Goal: Information Seeking & Learning: Compare options

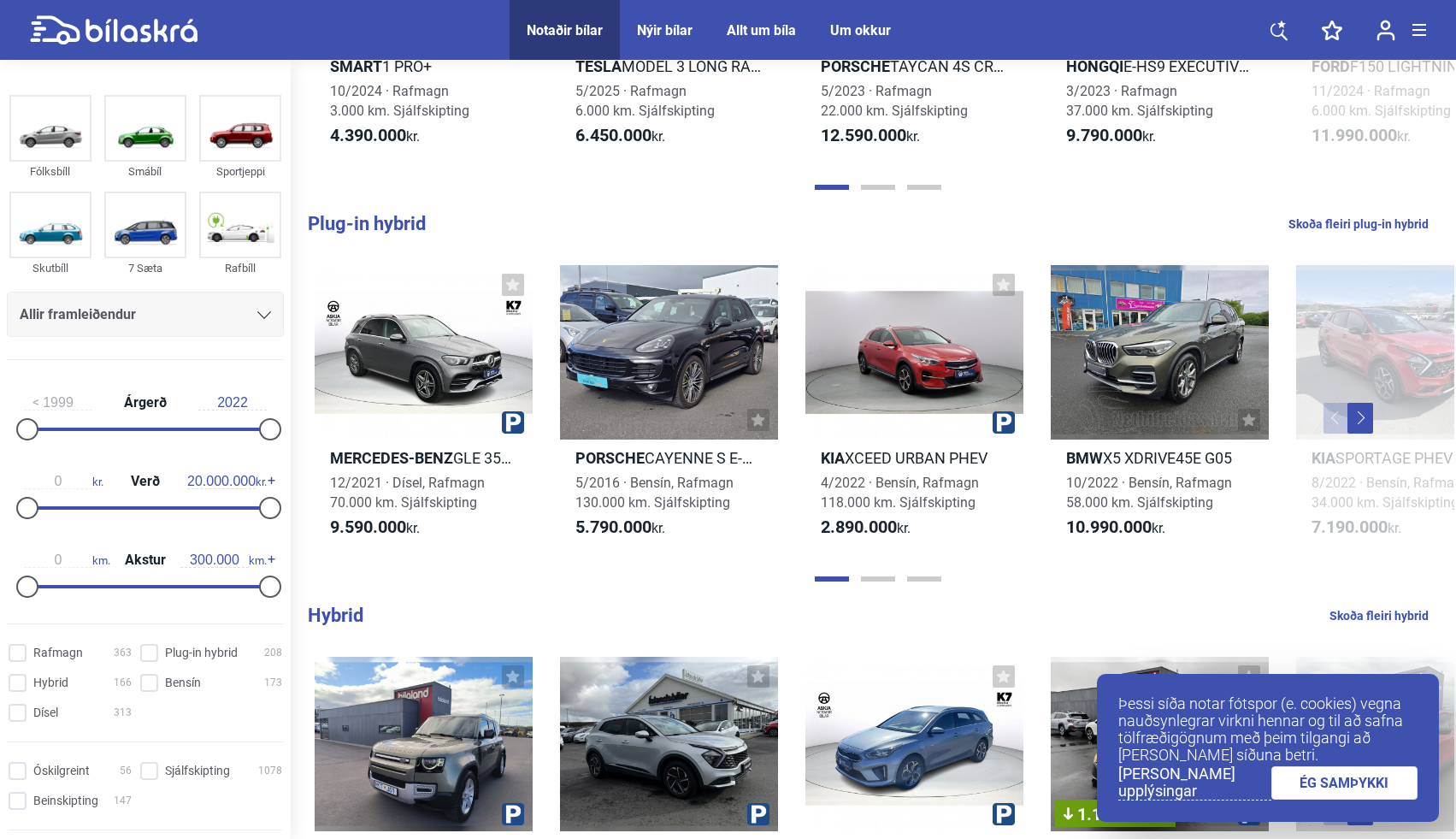
scroll to position [952, 0]
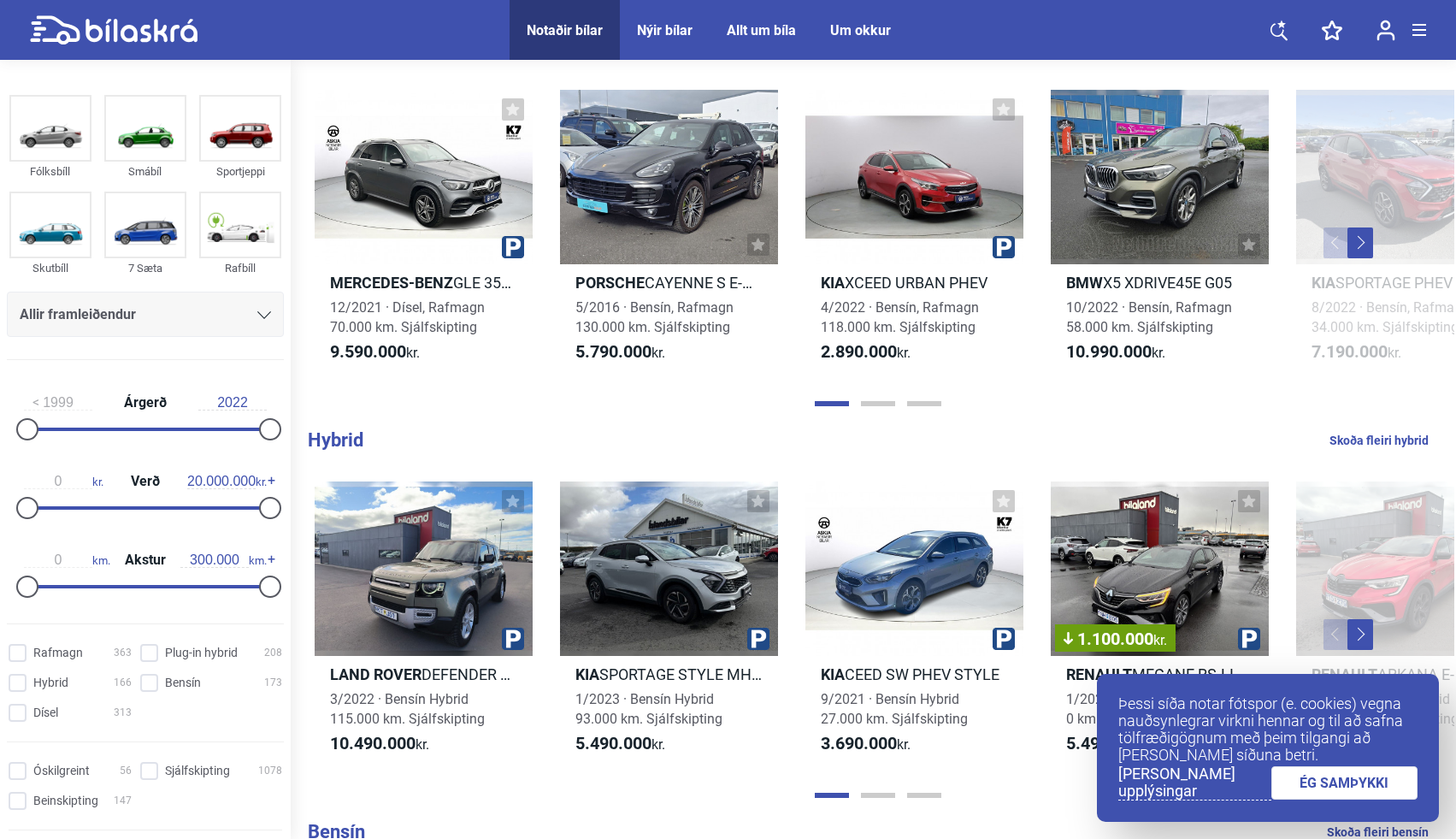
click at [1329, 797] on link "ÉG SAMÞYKKI" at bounding box center [1345, 783] width 147 height 34
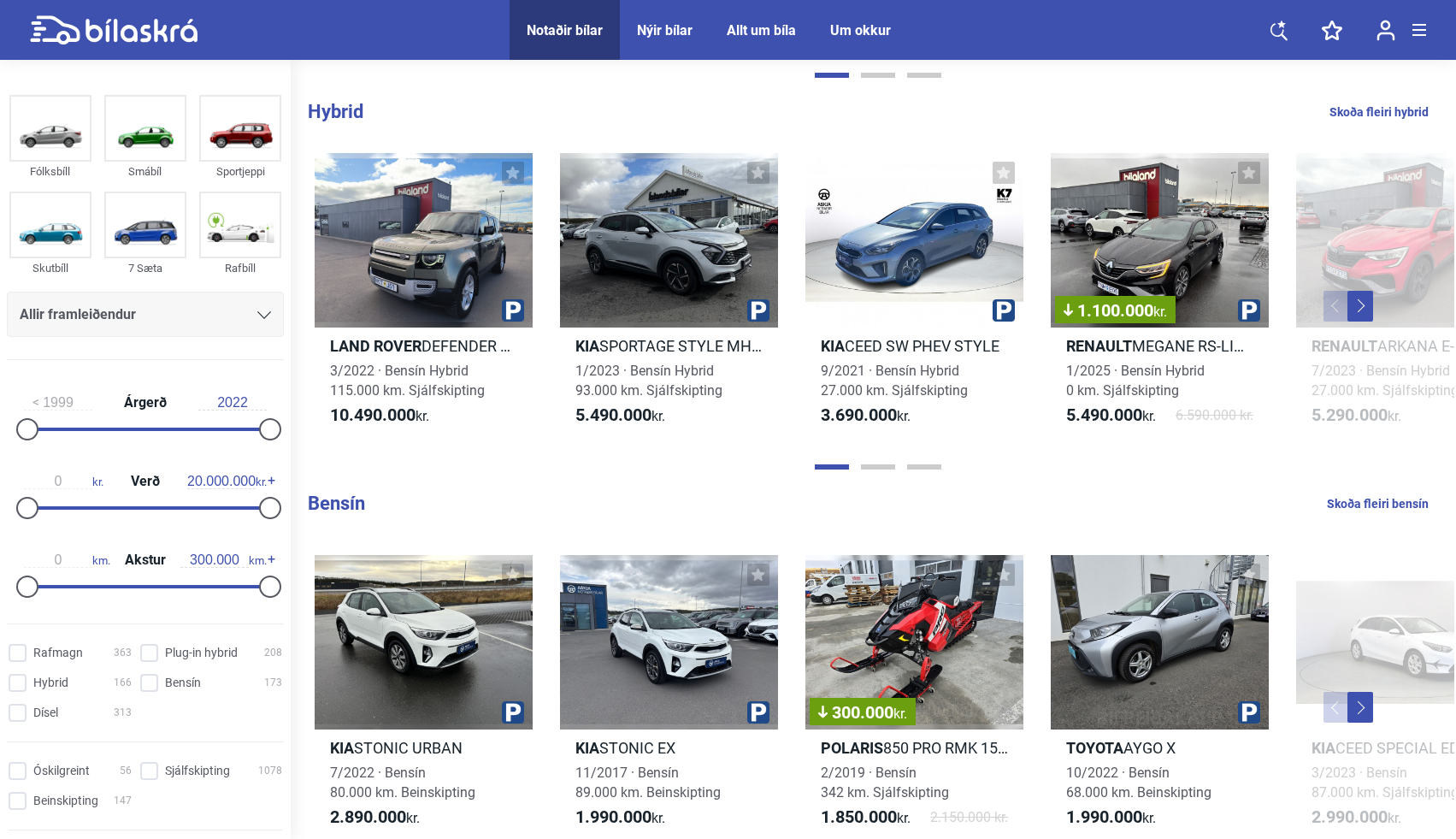
scroll to position [1279, 0]
type input "900.000"
drag, startPoint x: 255, startPoint y: 501, endPoint x: 29, endPoint y: 489, distance: 226.3
click at [29, 489] on div "0 kr. Verð 900.000 kr." at bounding box center [145, 491] width 277 height 78
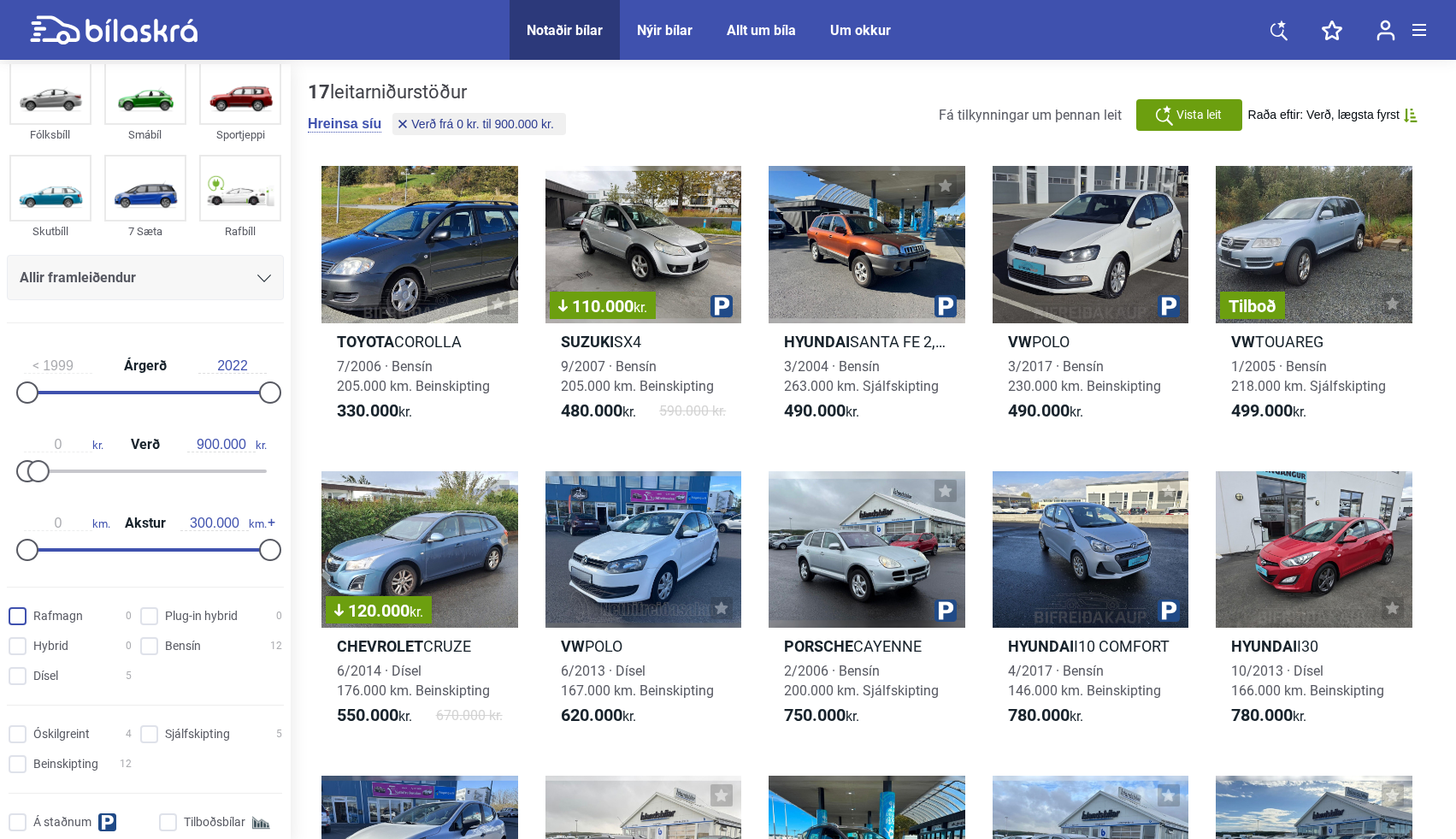
scroll to position [44, 0]
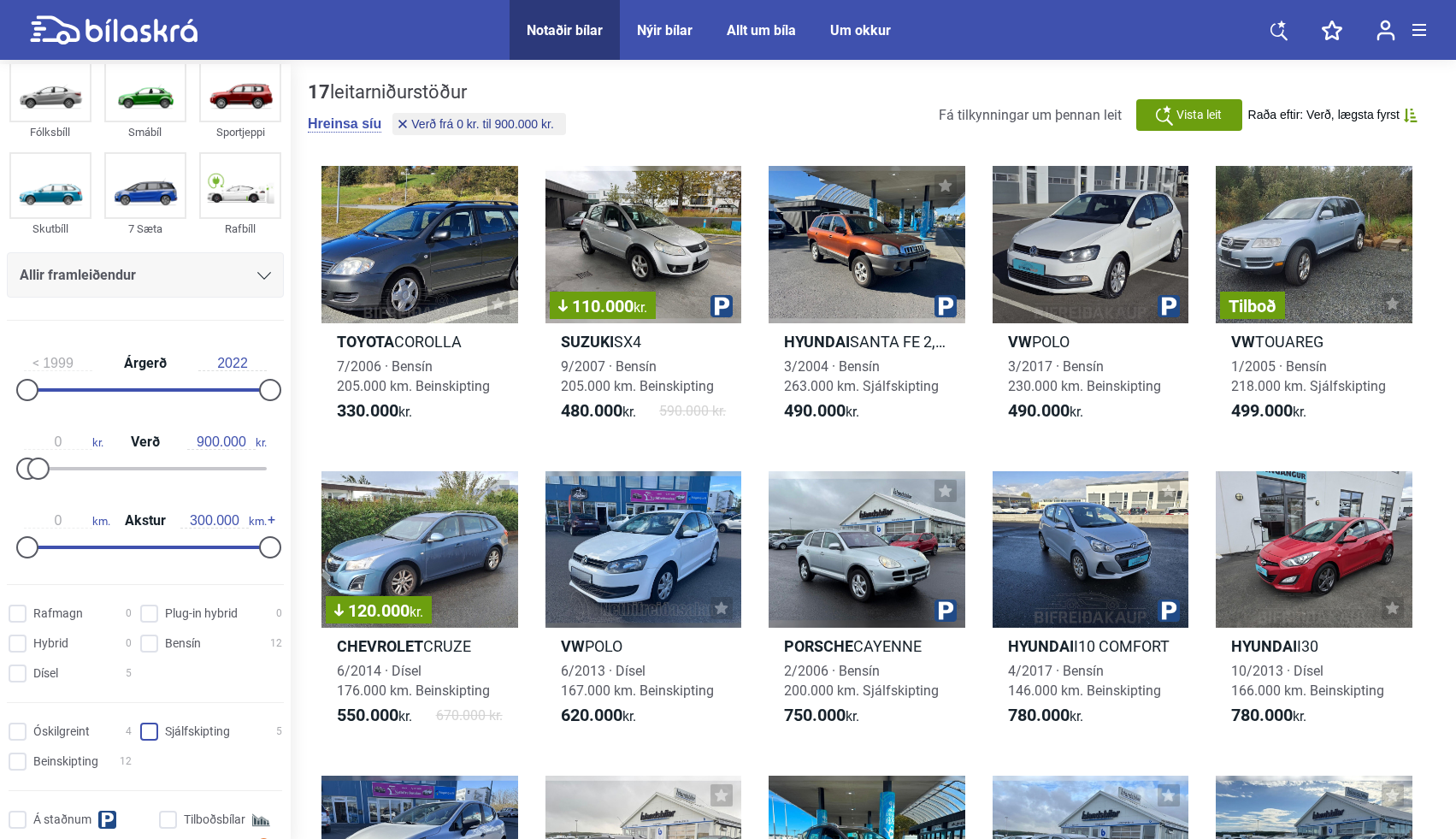
click at [153, 733] on input "Sjálfskipting 5" at bounding box center [213, 733] width 142 height 18
checkbox input "true"
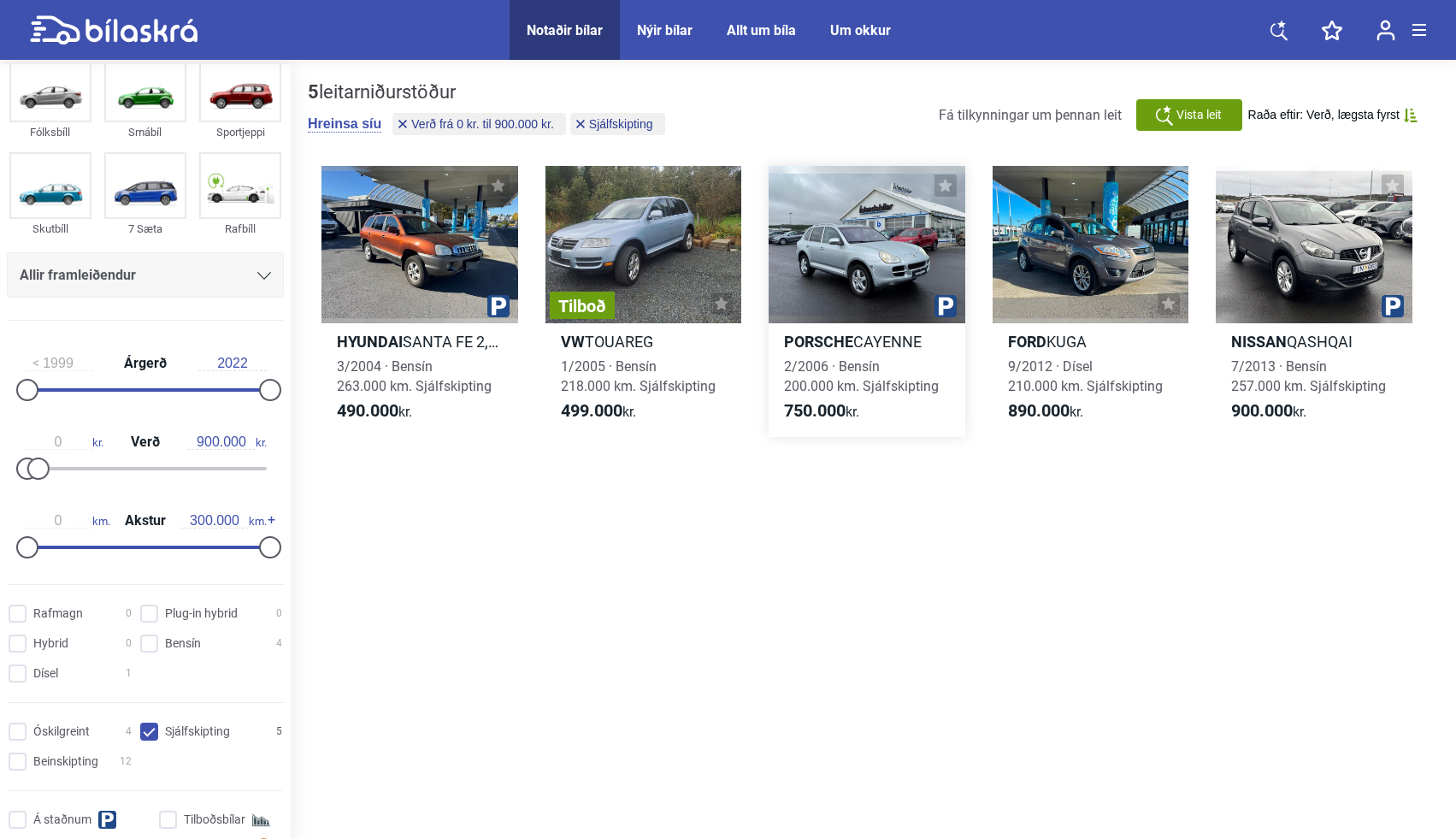
click at [814, 278] on div at bounding box center [866, 244] width 196 height 158
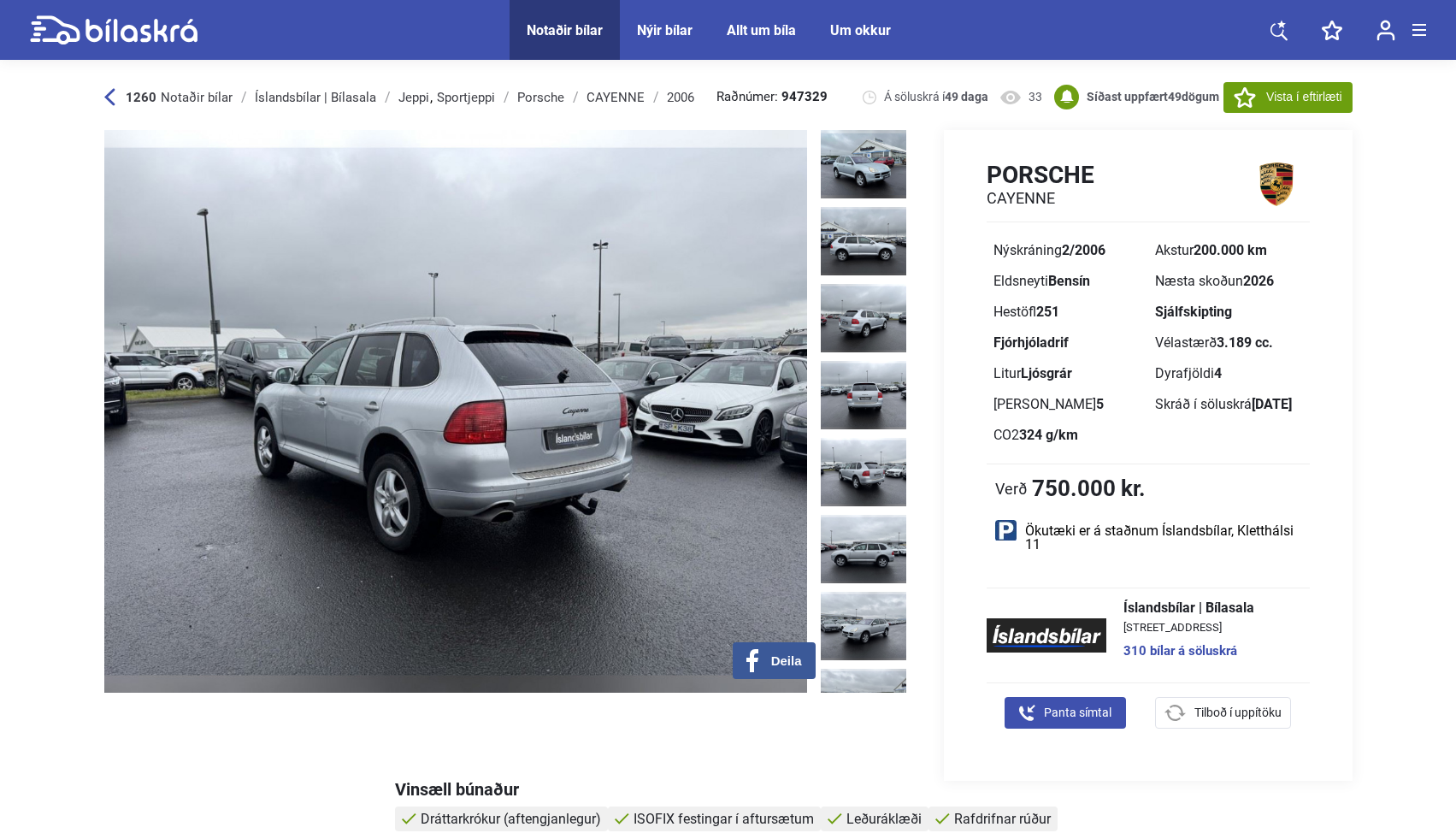
drag, startPoint x: 1044, startPoint y: 433, endPoint x: 1000, endPoint y: 432, distance: 44.0
click at [1000, 432] on div "CO2 324 g/km" at bounding box center [1066, 435] width 148 height 14
click at [1078, 407] on div "Sætafjöldi 5" at bounding box center [1066, 405] width 148 height 14
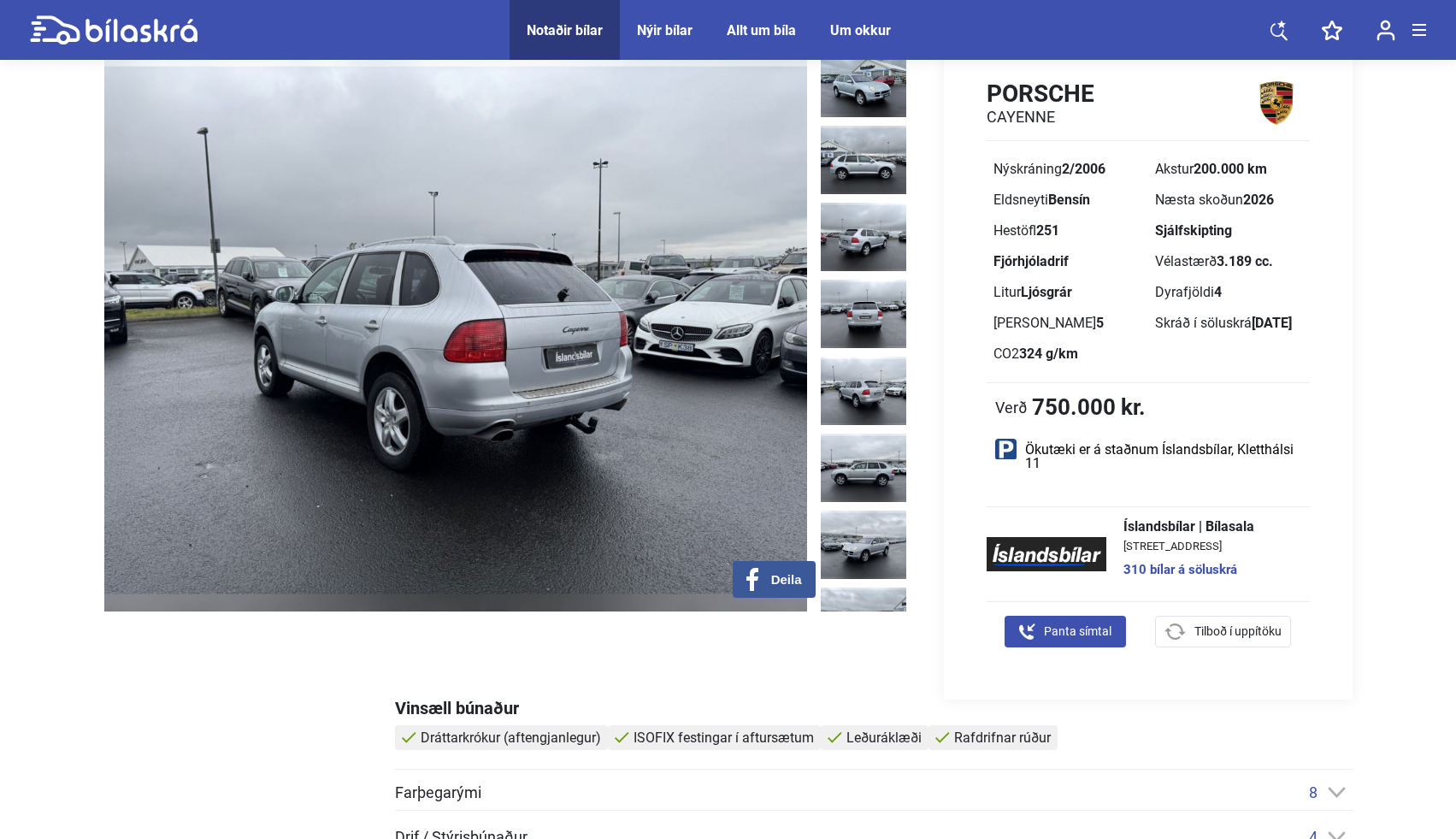
scroll to position [79, 0]
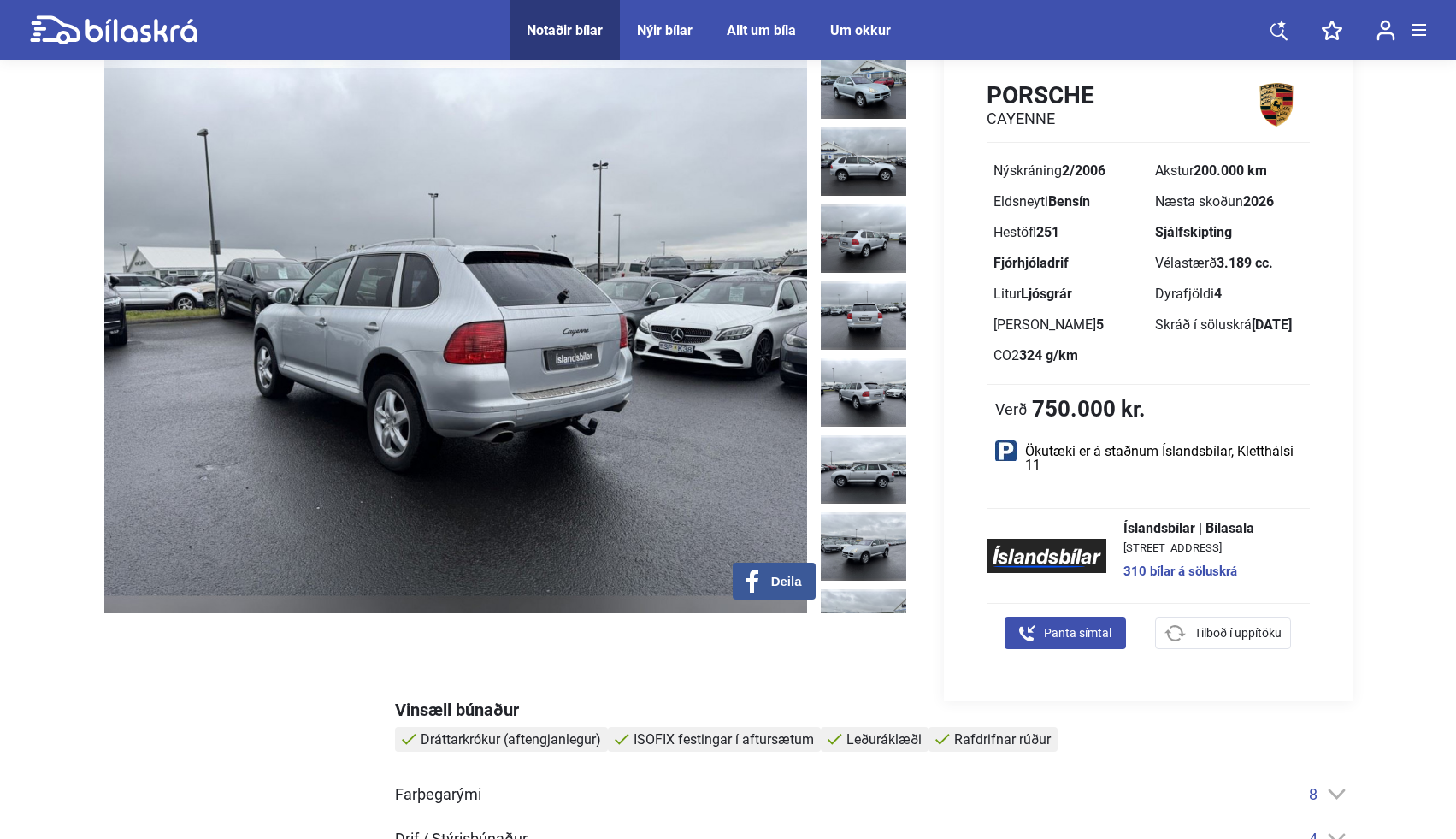
drag, startPoint x: 1156, startPoint y: 170, endPoint x: 1279, endPoint y: 169, distance: 123.0
click at [1279, 169] on div "Akstur 200.000 km" at bounding box center [1228, 172] width 148 height 14
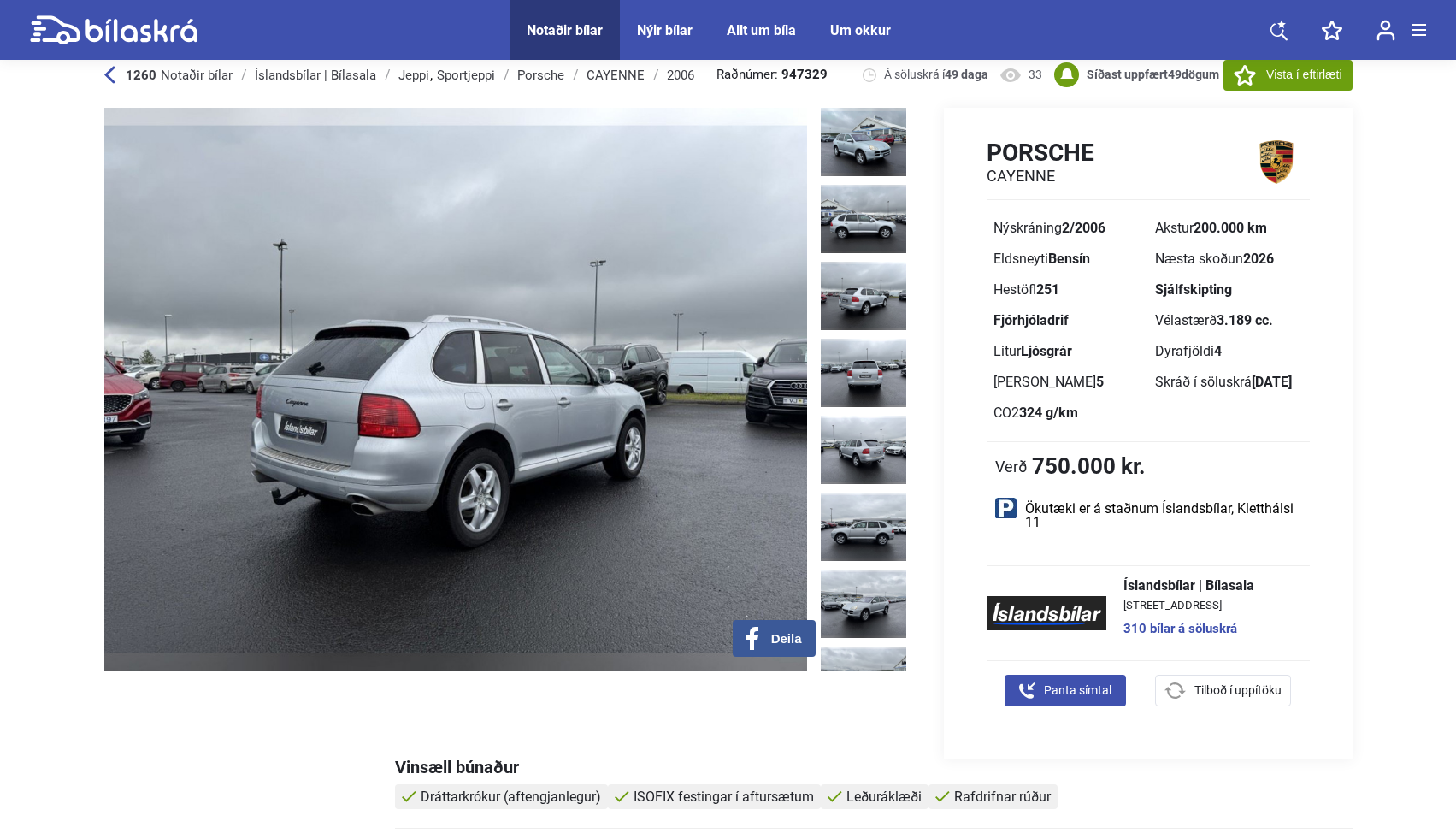
scroll to position [0, 0]
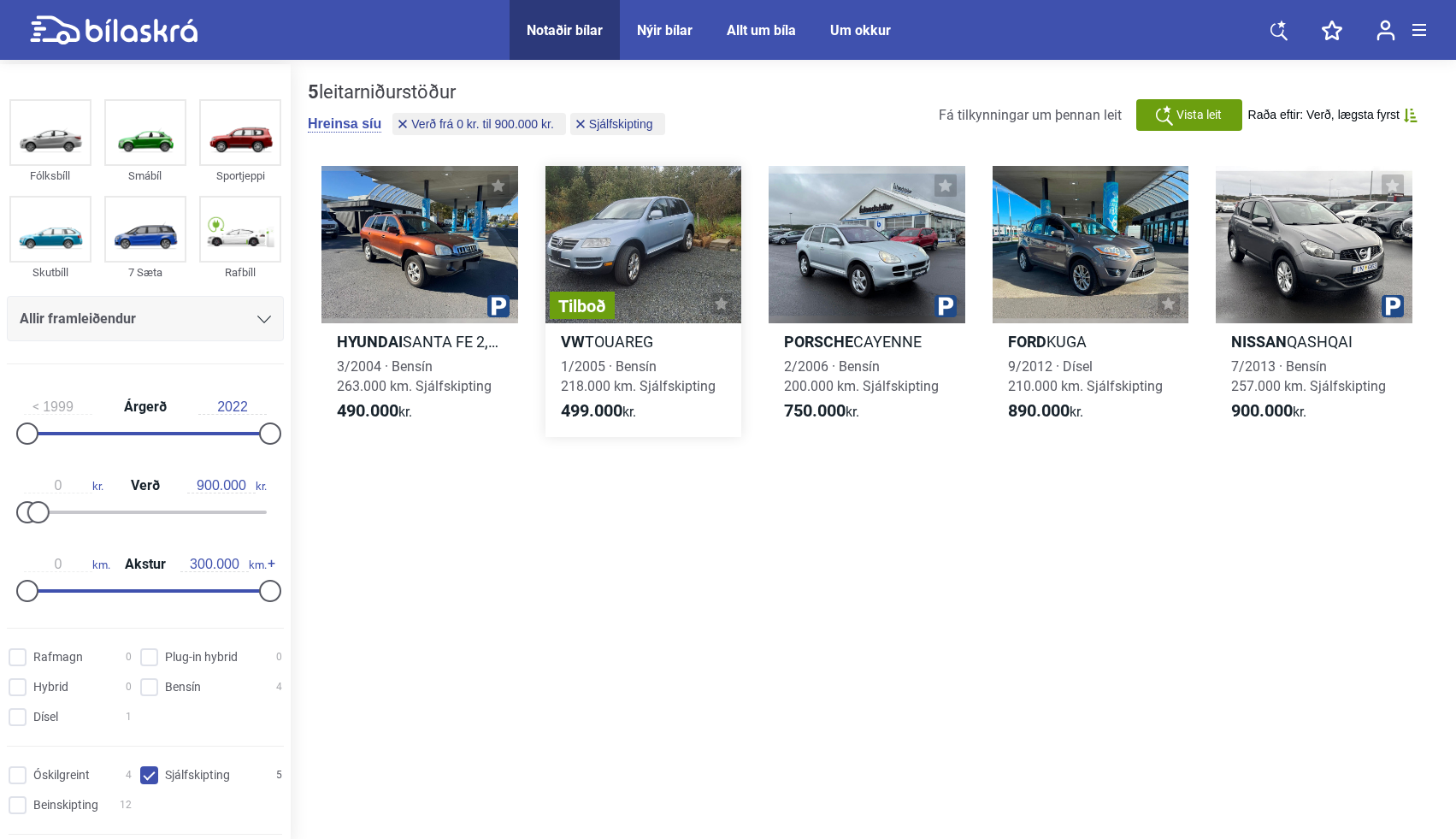
click at [618, 366] on span "1/2005 · Bensín 218.000 km. Sjálfskipting" at bounding box center [638, 376] width 155 height 36
click at [445, 260] on div at bounding box center [419, 244] width 196 height 158
click at [142, 239] on img at bounding box center [145, 229] width 78 height 63
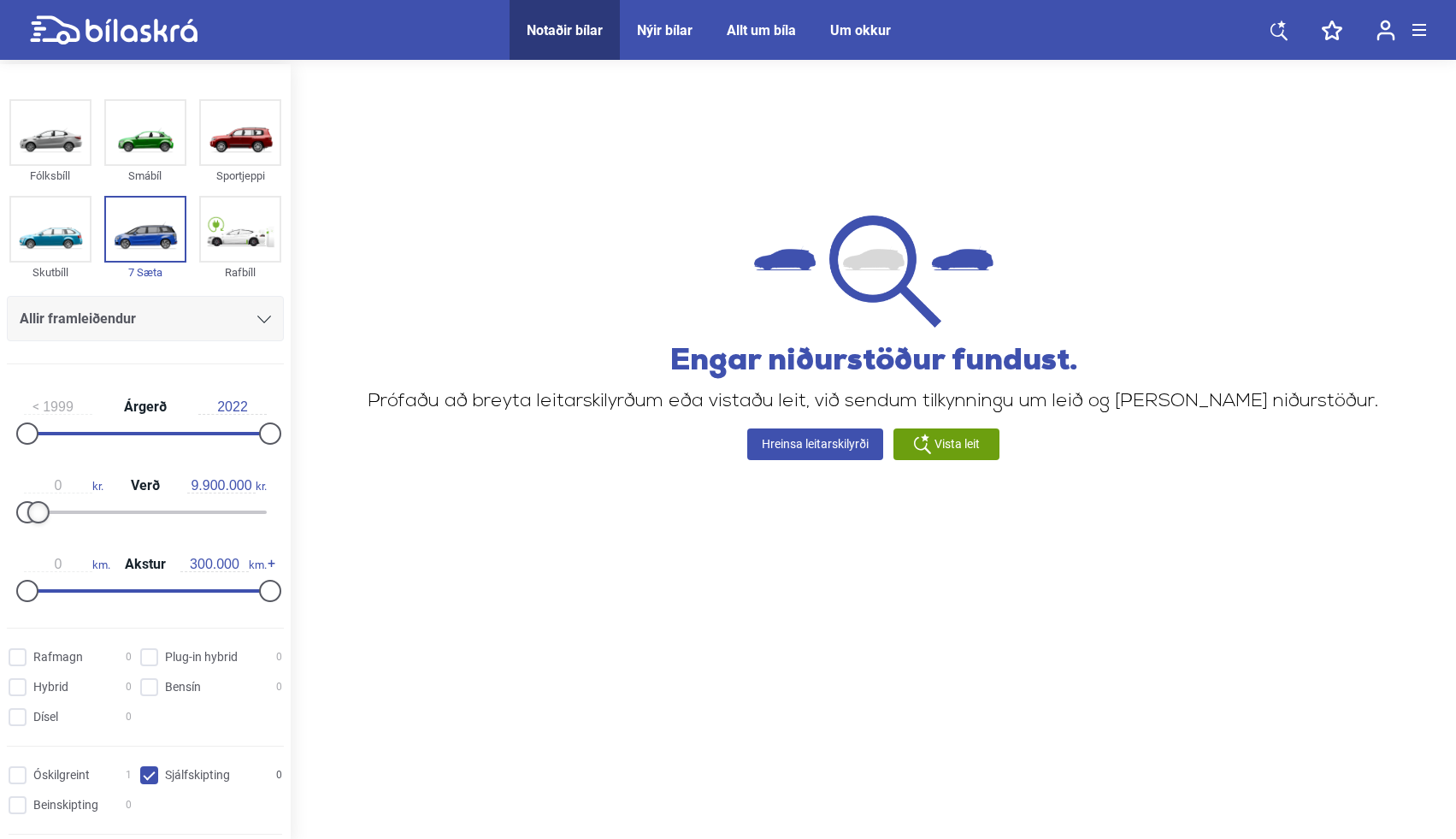
type input "20.000.000"
drag, startPoint x: 45, startPoint y: 514, endPoint x: 426, endPoint y: 495, distance: 381.5
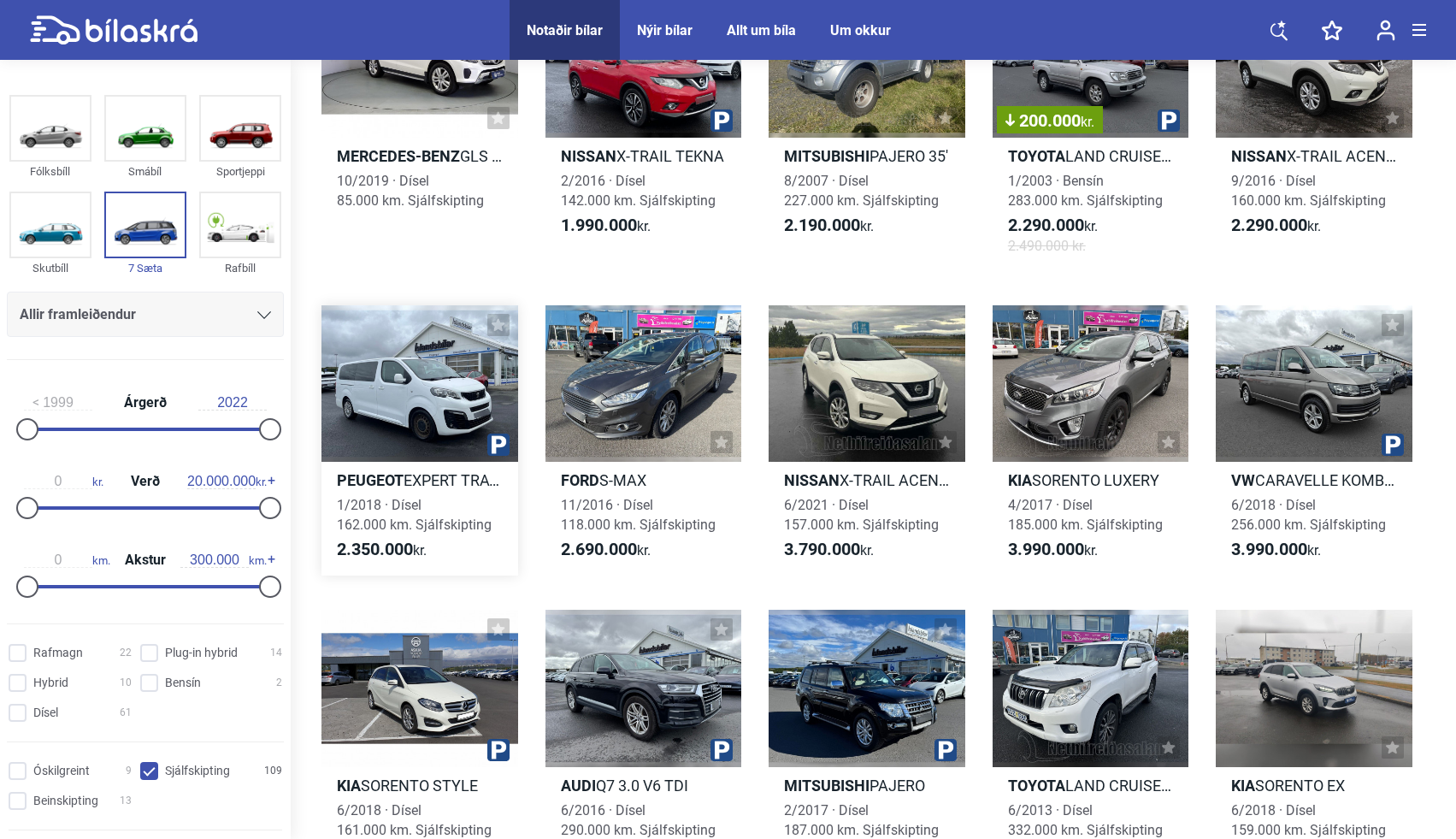
click at [407, 402] on div at bounding box center [419, 384] width 196 height 158
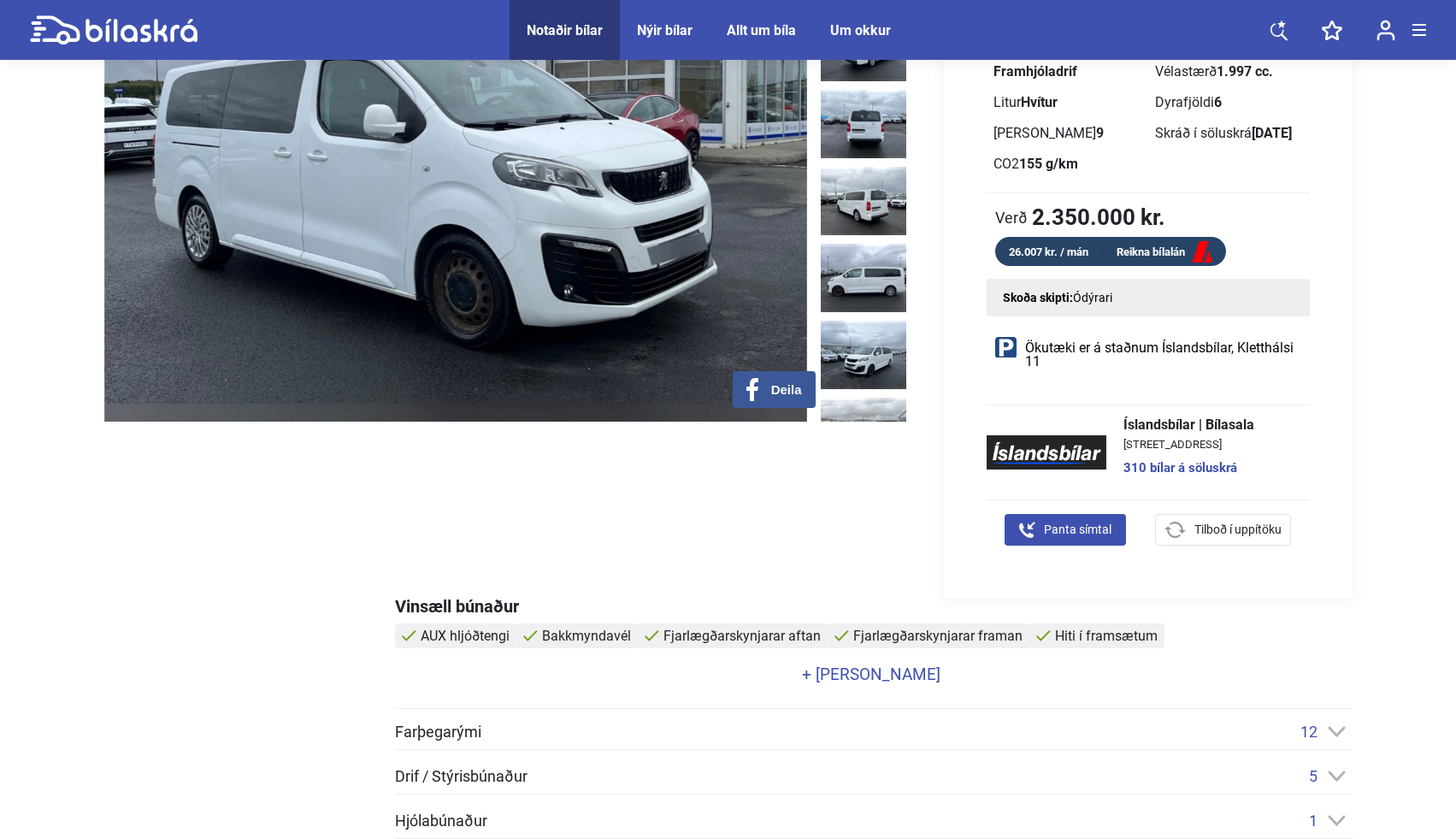
scroll to position [290, 0]
